Goal: Check status: Check status

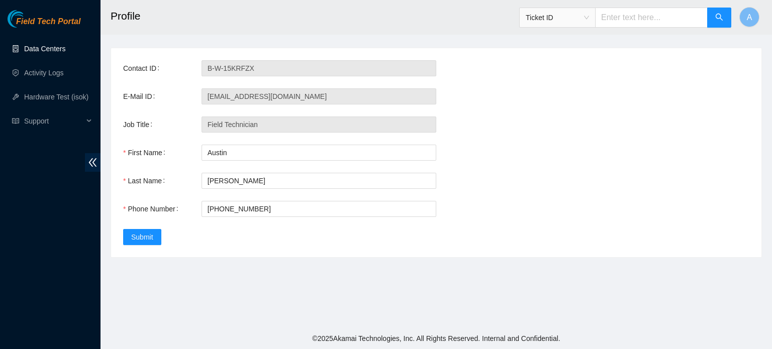
click at [35, 49] on link "Data Centers" at bounding box center [44, 49] width 41 height 8
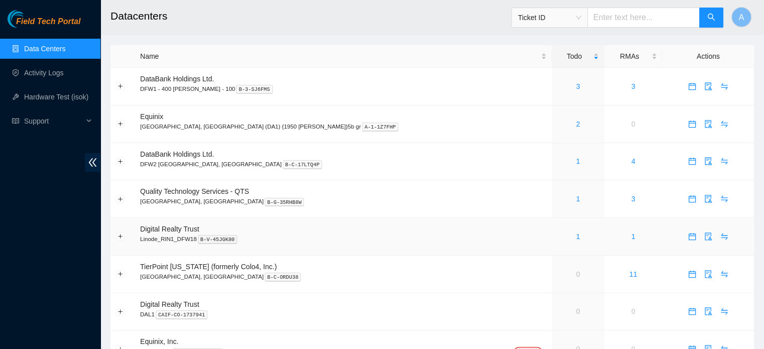
click at [558, 234] on div "1" at bounding box center [578, 236] width 41 height 11
click at [632, 237] on link "1" at bounding box center [634, 237] width 4 height 8
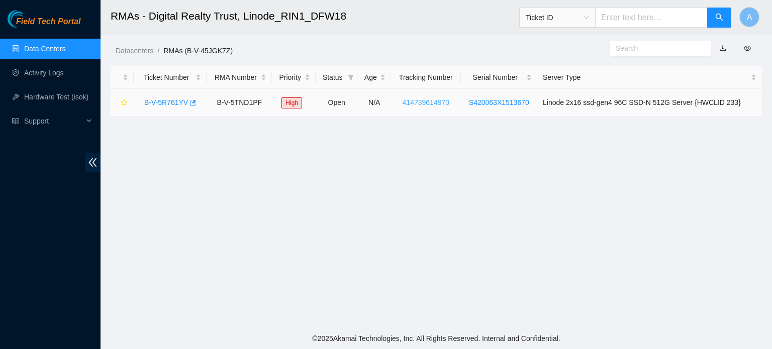
click at [425, 100] on link "414739614970" at bounding box center [425, 102] width 47 height 8
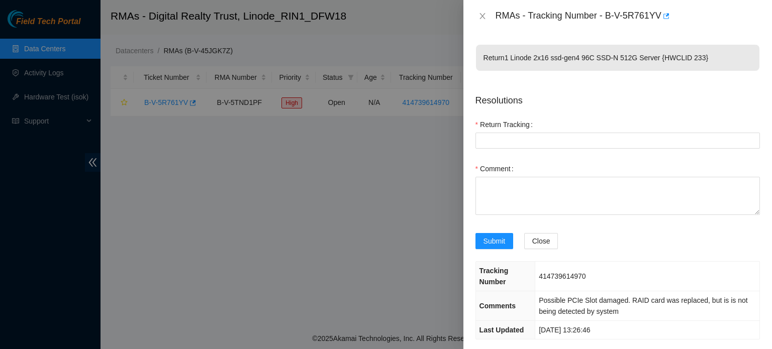
scroll to position [12, 0]
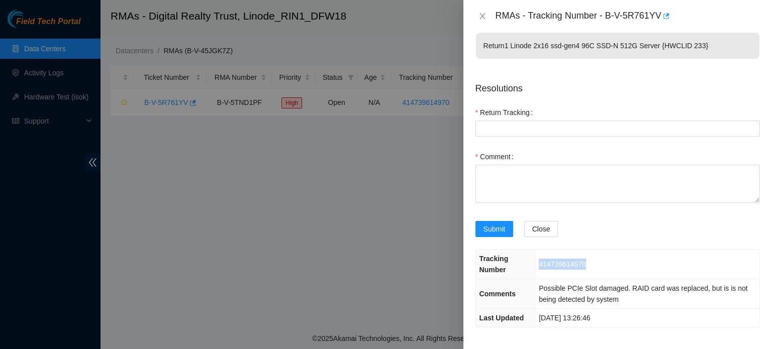
drag, startPoint x: 539, startPoint y: 262, endPoint x: 593, endPoint y: 278, distance: 56.6
click at [593, 278] on td "414739614970" at bounding box center [647, 265] width 224 height 30
copy span "414739614970"
click at [480, 17] on icon "close" at bounding box center [482, 16] width 8 height 8
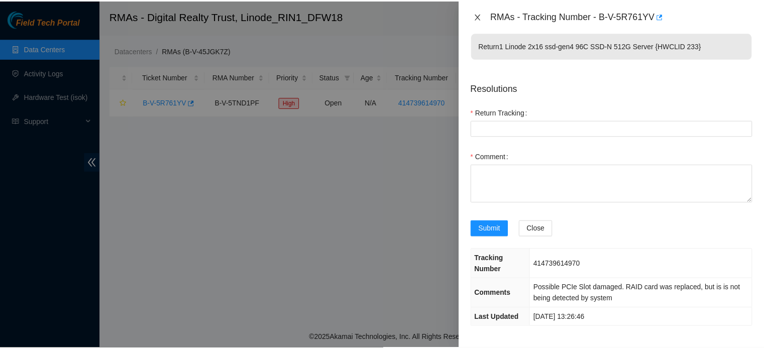
scroll to position [0, 0]
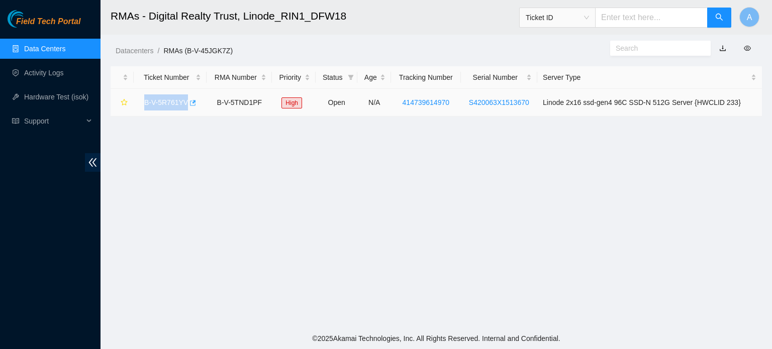
drag, startPoint x: 142, startPoint y: 102, endPoint x: 185, endPoint y: 106, distance: 42.8
click at [185, 106] on div "B-V-5R761YV" at bounding box center [170, 102] width 62 height 16
copy link "B-V-5R761YV"
click at [563, 14] on span "Ticket ID" at bounding box center [557, 17] width 63 height 15
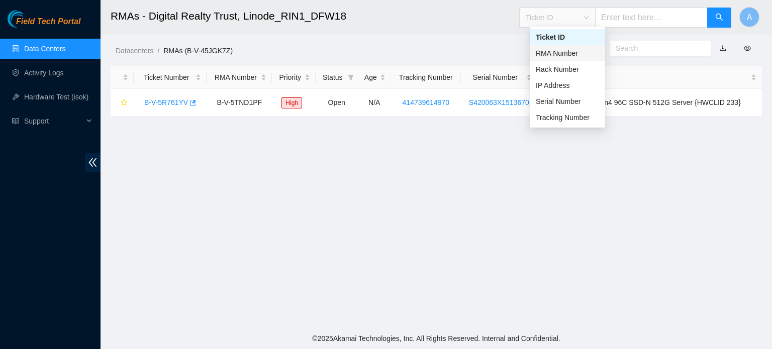
click at [564, 50] on div "RMA Number" at bounding box center [567, 53] width 63 height 11
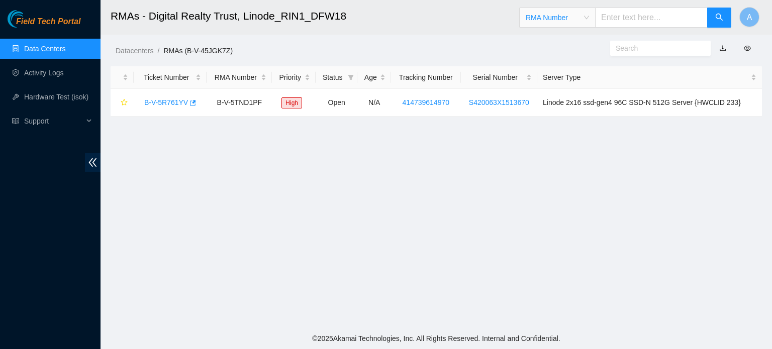
click at [630, 17] on input "text" at bounding box center [651, 18] width 113 height 20
paste input "B-V-5R761YV"
type input "B-V-5R761YV"
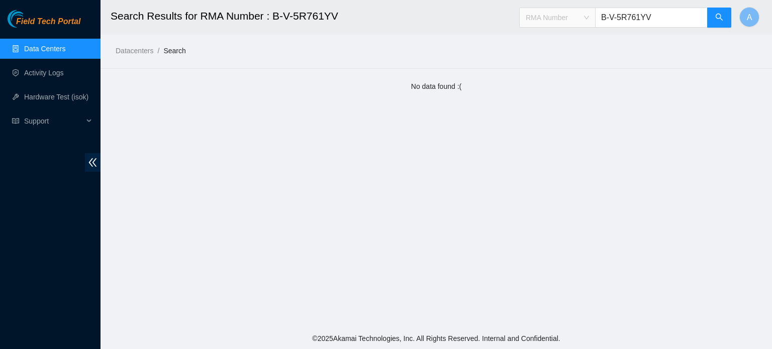
click at [537, 17] on span "RMA Number" at bounding box center [557, 17] width 63 height 15
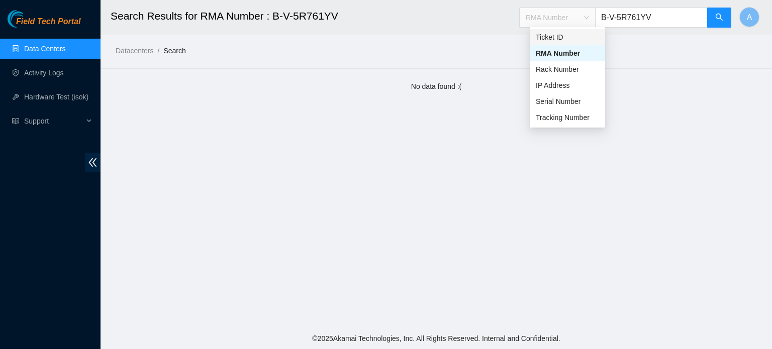
click at [540, 36] on div "Ticket ID" at bounding box center [567, 37] width 63 height 11
click at [713, 23] on button "button" at bounding box center [719, 18] width 24 height 20
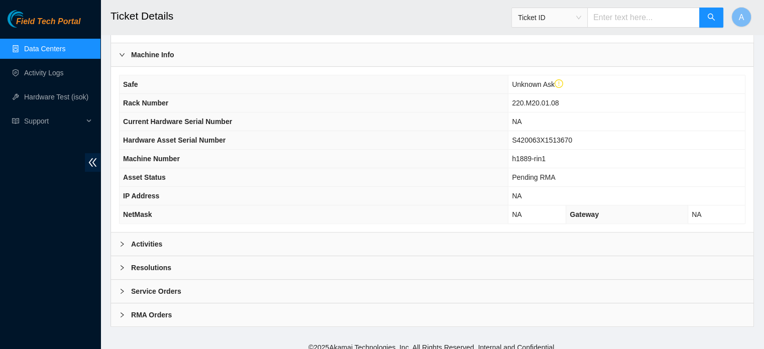
scroll to position [293, 0]
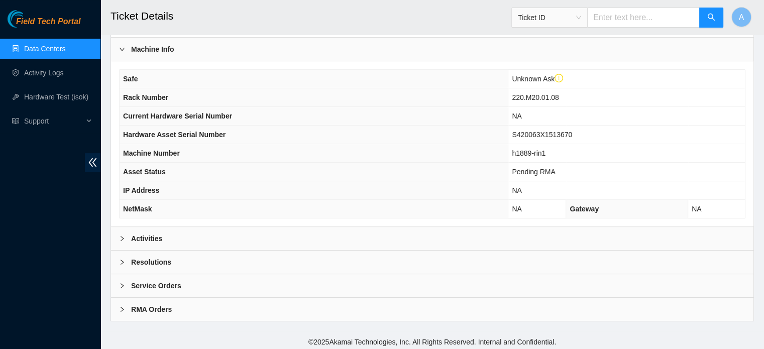
click at [234, 242] on div "Activities" at bounding box center [432, 238] width 643 height 23
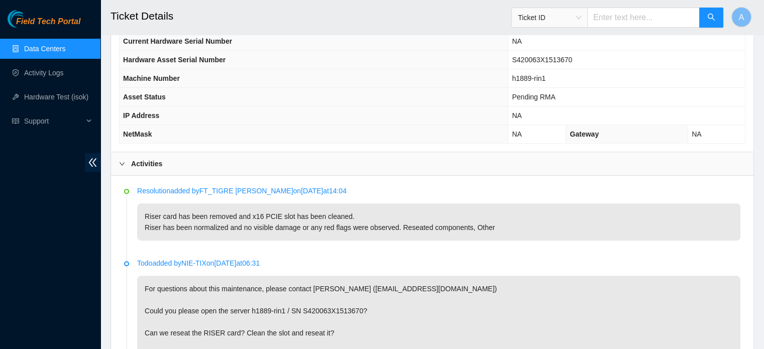
scroll to position [388, 0]
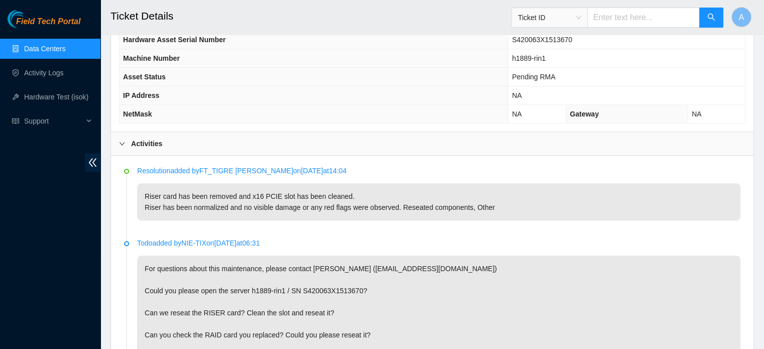
click at [46, 53] on link "Data Centers" at bounding box center [44, 49] width 41 height 8
